Goal: Transaction & Acquisition: Purchase product/service

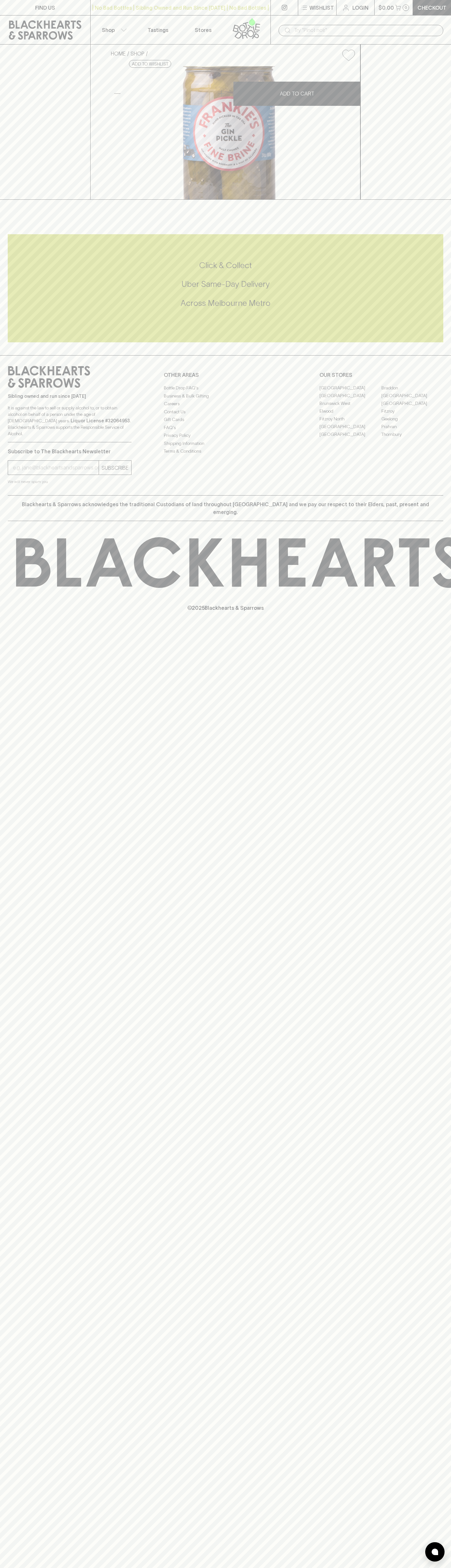
click at [430, 5] on p "Checkout" at bounding box center [432, 7] width 29 height 7
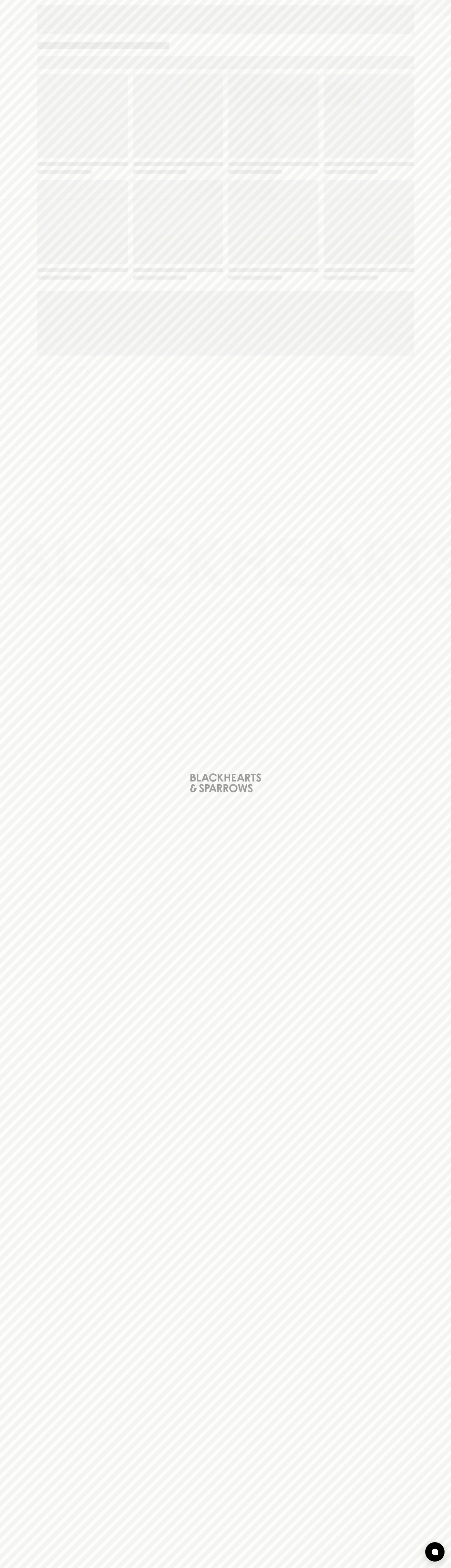
click at [428, 820] on div "Loading" at bounding box center [226, 784] width 451 height 1568
click at [415, 1568] on html "FIND US | No Bad Bottles | Sibling Owned and Run Since [DATE] | No Bad Bottles …" at bounding box center [226, 784] width 451 height 1568
click at [21, 1482] on div "Loading" at bounding box center [226, 784] width 451 height 1568
